Goal: Use online tool/utility

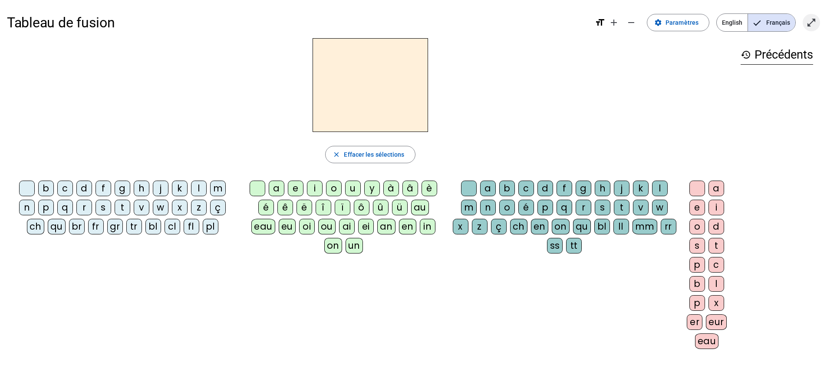
drag, startPoint x: 527, startPoint y: 81, endPoint x: 808, endPoint y: 24, distance: 286.5
click at [808, 24] on mat-icon "open_in_full" at bounding box center [811, 22] width 10 height 10
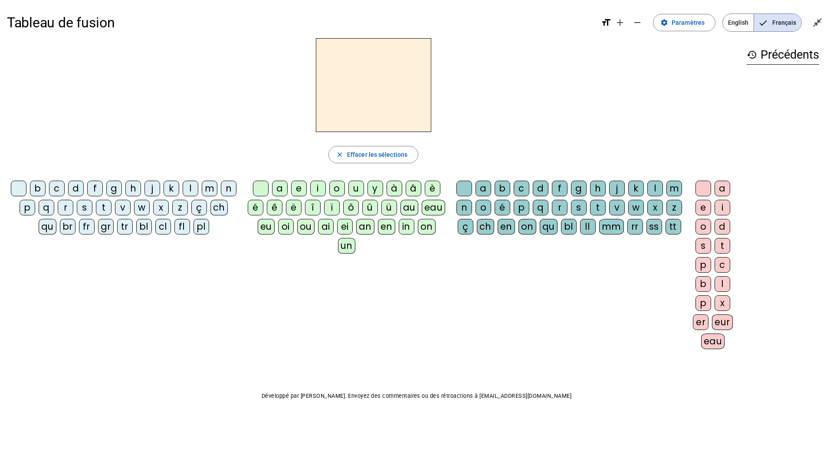
drag, startPoint x: 808, startPoint y: 88, endPoint x: 210, endPoint y: 185, distance: 606.0
click at [210, 185] on div "m" at bounding box center [210, 189] width 16 height 16
drag, startPoint x: 210, startPoint y: 185, endPoint x: 275, endPoint y: 187, distance: 65.1
click at [275, 187] on div "a" at bounding box center [280, 189] width 16 height 16
drag, startPoint x: 275, startPoint y: 187, endPoint x: 193, endPoint y: 187, distance: 81.6
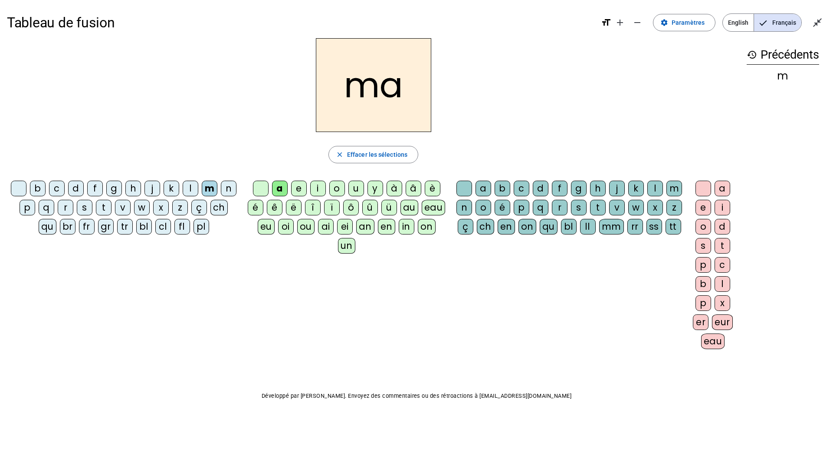
click at [193, 187] on div "l" at bounding box center [191, 189] width 16 height 16
drag, startPoint x: 193, startPoint y: 187, endPoint x: 297, endPoint y: 190, distance: 103.8
click at [297, 190] on div "e" at bounding box center [299, 189] width 16 height 16
drag, startPoint x: 297, startPoint y: 190, endPoint x: 78, endPoint y: 186, distance: 218.8
click at [78, 186] on div "d" at bounding box center [76, 189] width 16 height 16
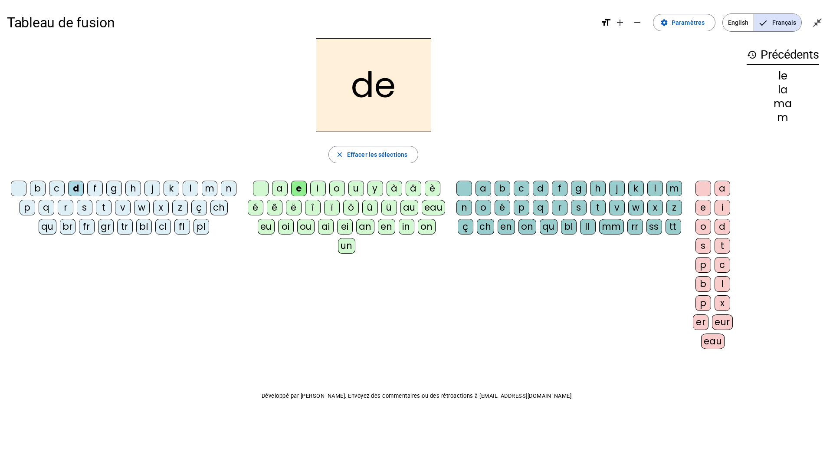
drag, startPoint x: 78, startPoint y: 186, endPoint x: 358, endPoint y: 186, distance: 279.5
click at [358, 186] on div "u" at bounding box center [357, 189] width 16 height 16
drag, startPoint x: 358, startPoint y: 186, endPoint x: 104, endPoint y: 208, distance: 254.8
click at [104, 208] on div "t" at bounding box center [104, 208] width 16 height 16
drag, startPoint x: 104, startPoint y: 208, endPoint x: 277, endPoint y: 187, distance: 174.4
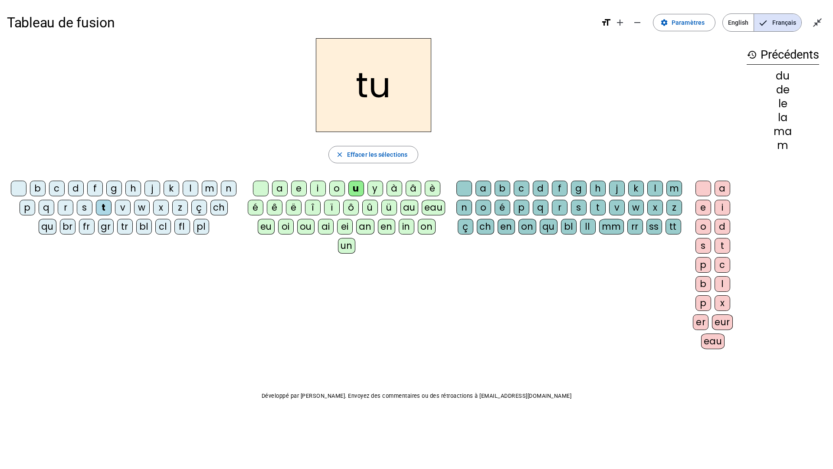
click at [277, 187] on div "a" at bounding box center [280, 189] width 16 height 16
drag, startPoint x: 277, startPoint y: 187, endPoint x: 299, endPoint y: 186, distance: 21.7
click at [299, 186] on div "e" at bounding box center [299, 189] width 16 height 16
drag, startPoint x: 299, startPoint y: 186, endPoint x: 192, endPoint y: 184, distance: 106.8
click at [192, 184] on div "l" at bounding box center [191, 189] width 16 height 16
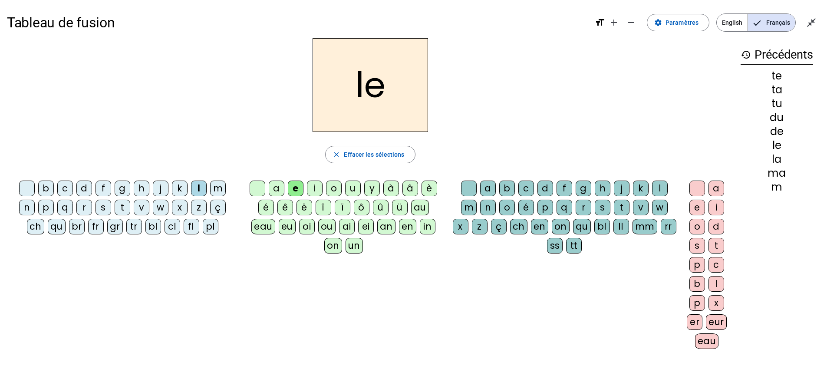
click at [192, 120] on div "le" at bounding box center [370, 85] width 727 height 94
